Goal: Find contact information: Find contact information

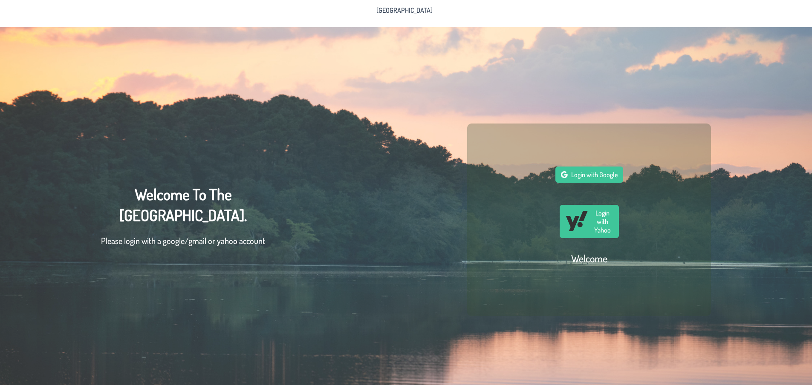
click at [602, 187] on p-button "Login with Google" at bounding box center [589, 186] width 68 height 38
click at [602, 179] on span "Login with Google" at bounding box center [594, 174] width 46 height 9
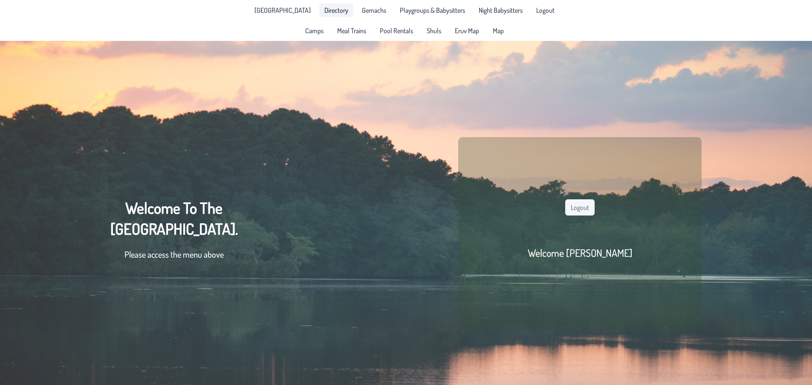
click at [322, 14] on link "Directory" at bounding box center [336, 10] width 34 height 14
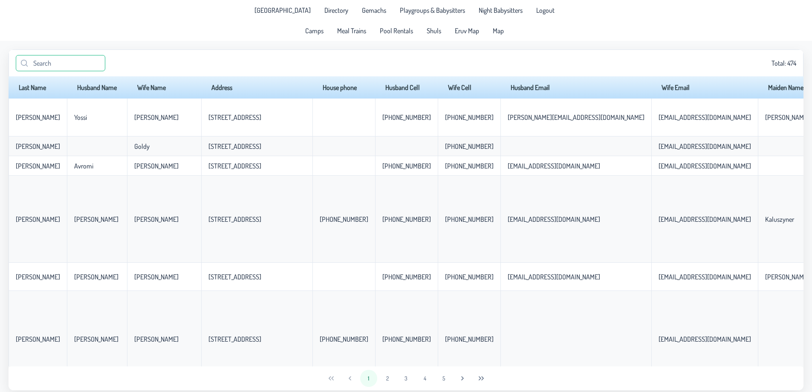
click at [78, 62] on input "text" at bounding box center [60, 63] width 89 height 16
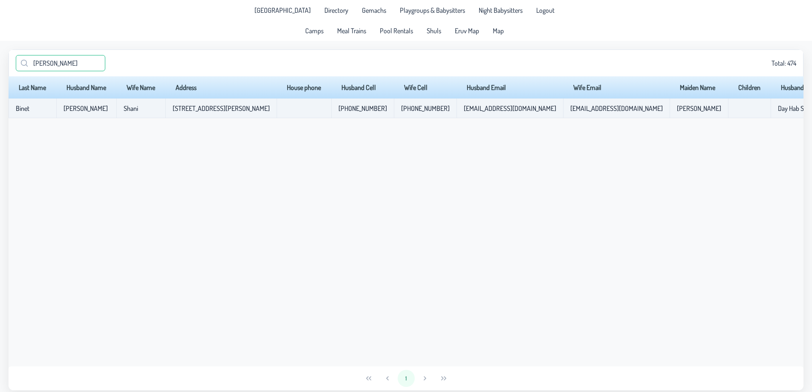
type input "[PERSON_NAME]"
drag, startPoint x: 173, startPoint y: 109, endPoint x: 228, endPoint y: 106, distance: 55.0
click at [228, 106] on td "[STREET_ADDRESS][PERSON_NAME]" at bounding box center [220, 108] width 111 height 20
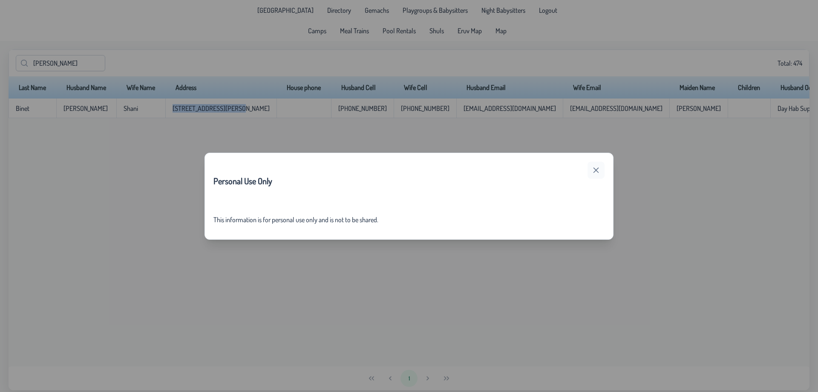
click at [592, 170] on button "button" at bounding box center [595, 169] width 17 height 17
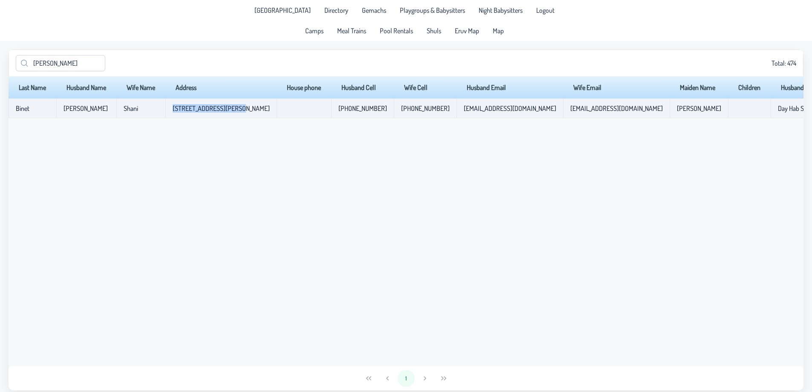
drag, startPoint x: 769, startPoint y: 113, endPoint x: 717, endPoint y: 116, distance: 51.6
click at [717, 116] on tr "[PERSON_NAME] [PERSON_NAME] [STREET_ADDRESS][PERSON_NAME] [PHONE_NUMBER] [PHONE…" at bounding box center [486, 108] width 954 height 20
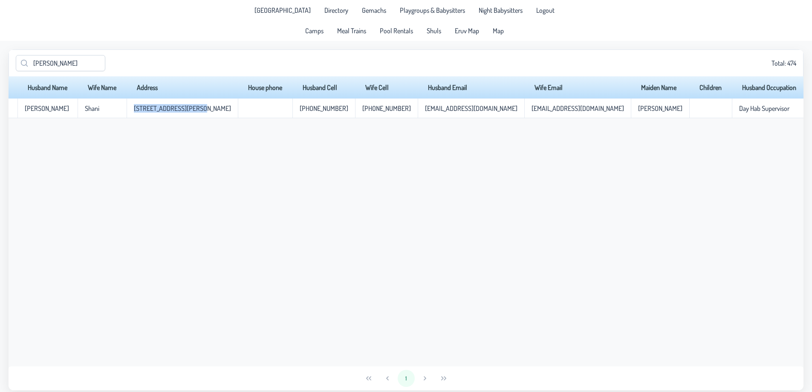
scroll to position [0, 45]
